Goal: Transaction & Acquisition: Subscribe to service/newsletter

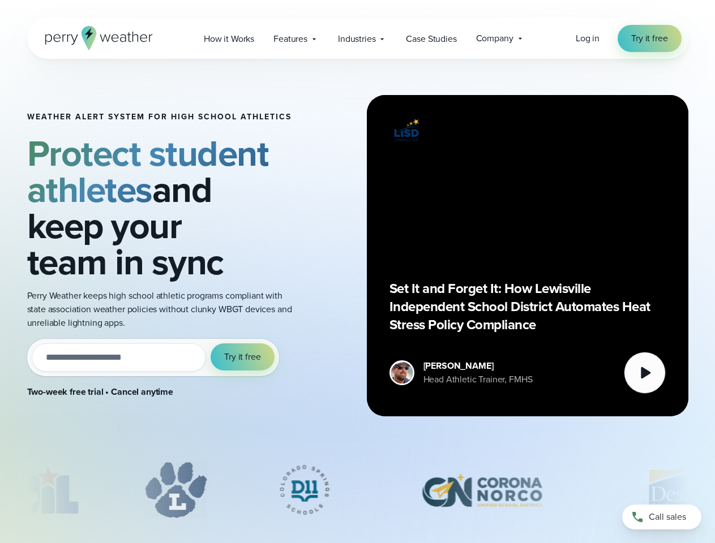
click at [357, 272] on div "Weather Alert System for High School Athletics Protect student athletes and kee…" at bounding box center [357, 256] width 661 height 394
click at [357, 38] on span "Industries" at bounding box center [356, 39] width 37 height 14
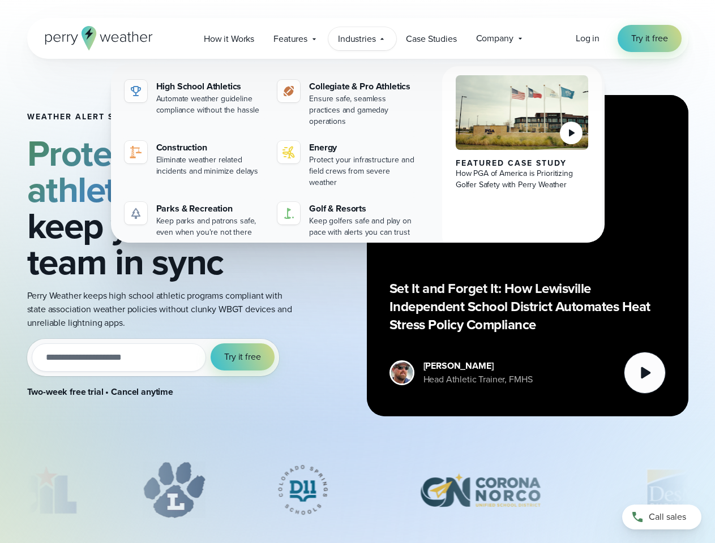
click at [153, 358] on input "email" at bounding box center [119, 358] width 175 height 28
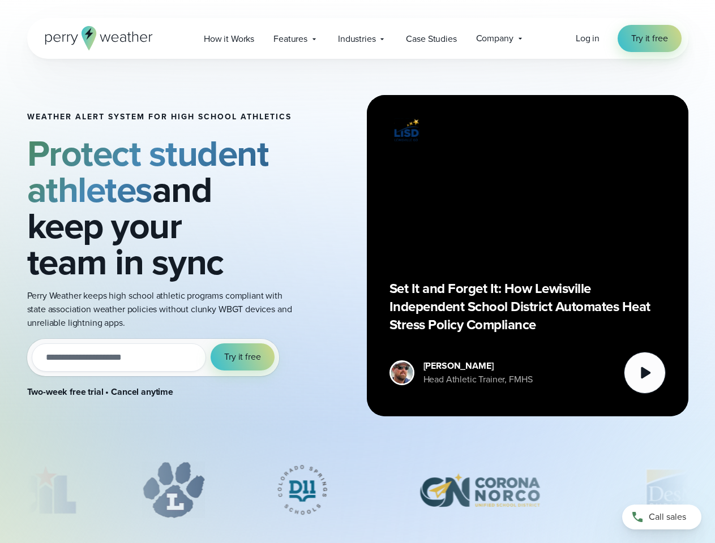
click at [243, 357] on span "Try it free" at bounding box center [242, 357] width 36 height 14
click at [528, 256] on div "Set It and Forget It: How Lewisville Independent School District Automates Heat…" at bounding box center [527, 256] width 276 height 276
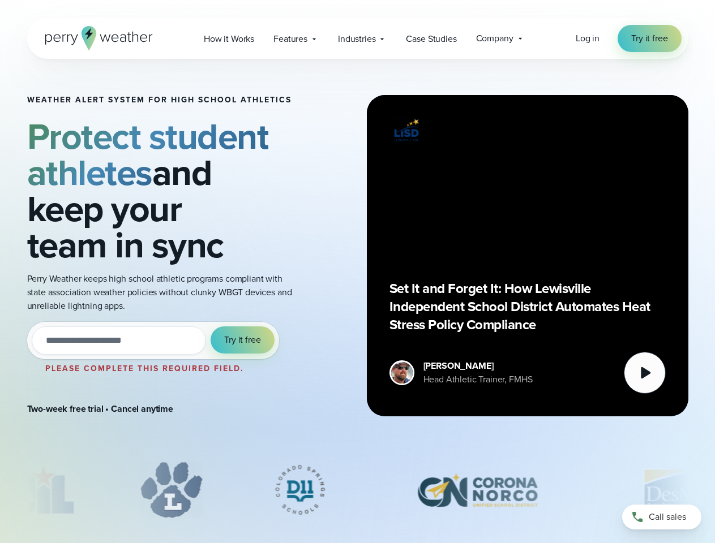
click at [645, 373] on icon at bounding box center [646, 373] width 10 height 12
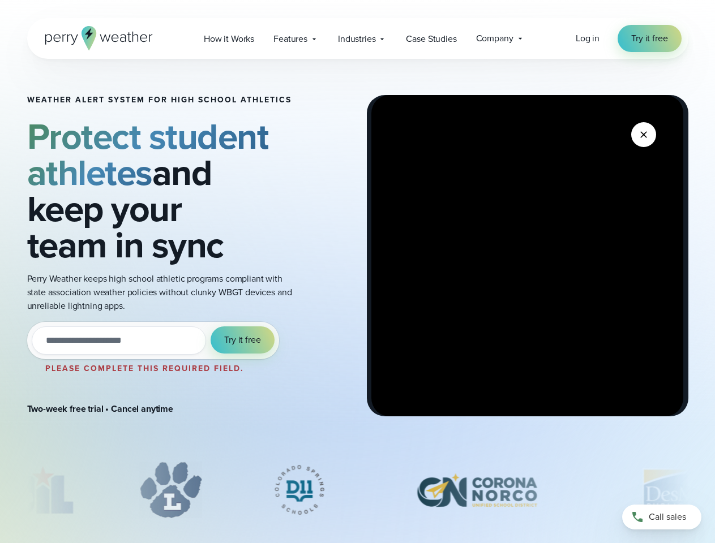
click at [358, 490] on div "slideshow" at bounding box center [357, 490] width 661 height 57
